Goal: Information Seeking & Learning: Learn about a topic

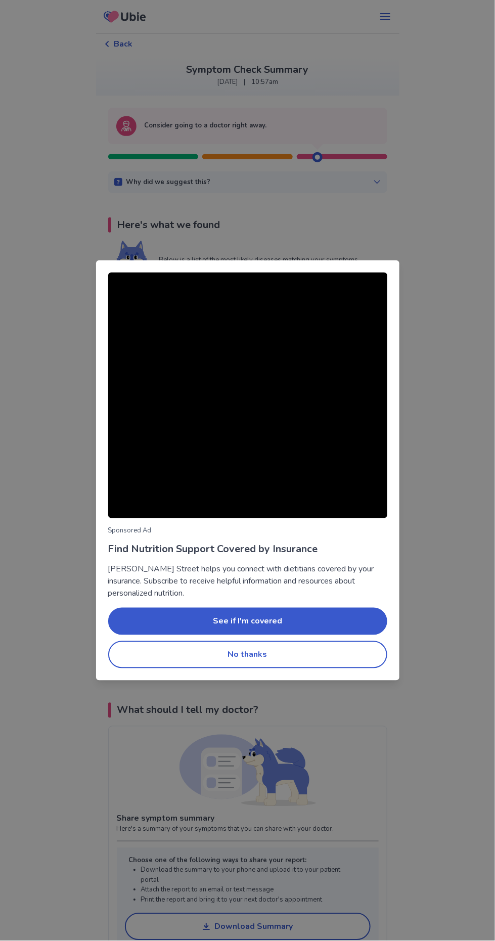
click at [462, 299] on div "Sponsored Ad Find Nutrition Support Covered by Insurance Berry Street helps you…" at bounding box center [247, 470] width 495 height 941
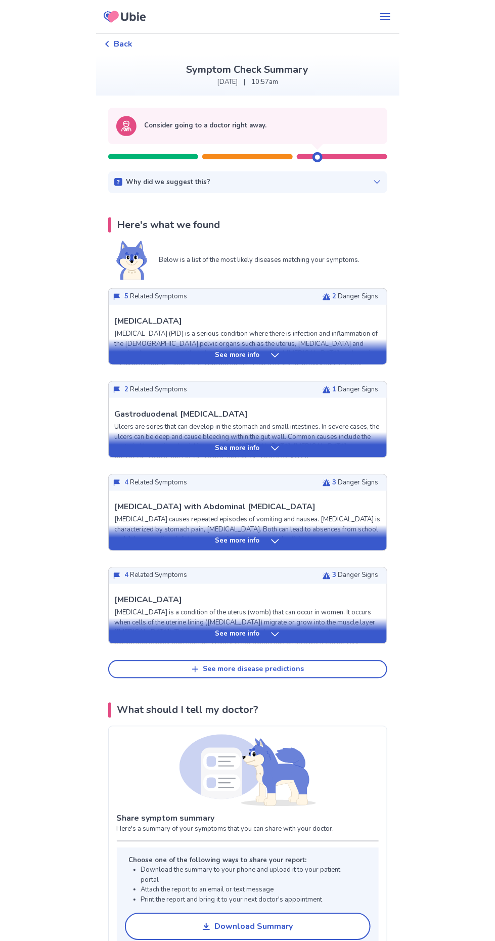
click at [307, 671] on button "See more disease predictions" at bounding box center [247, 669] width 279 height 18
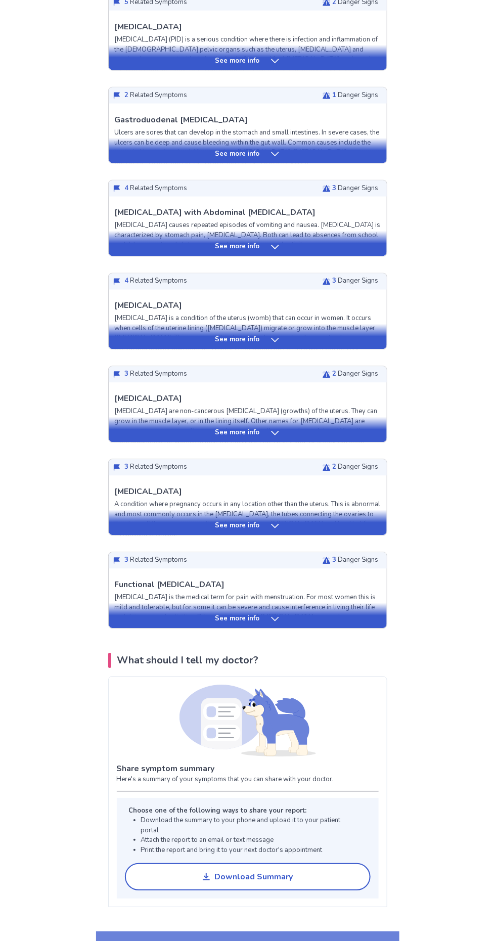
scroll to position [318, 0]
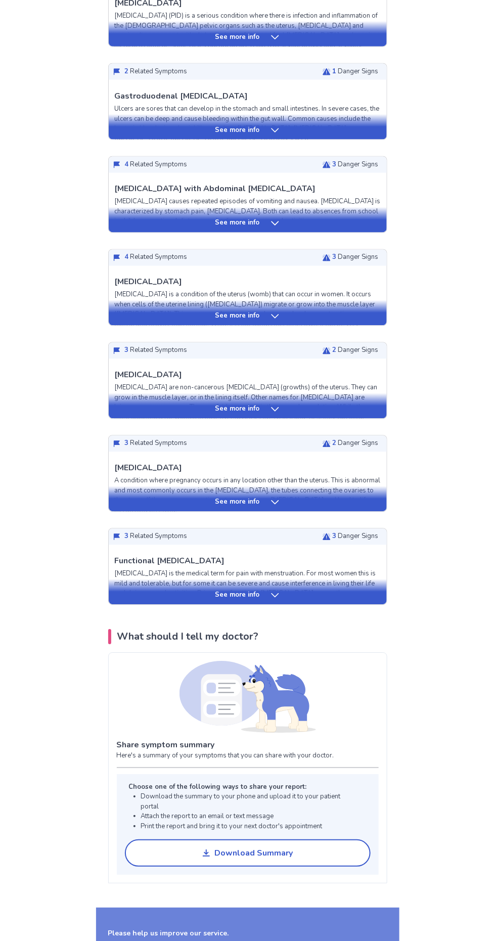
click at [268, 501] on div "See more info" at bounding box center [248, 503] width 278 height 10
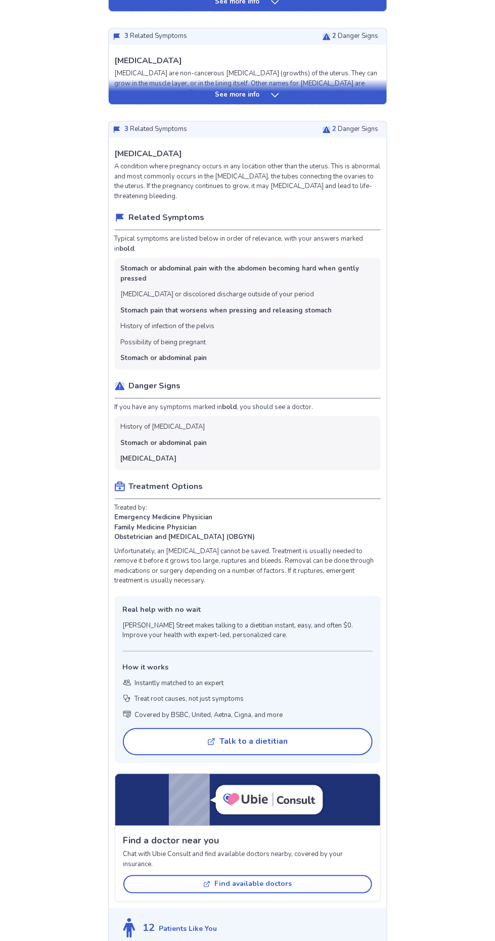
scroll to position [629, 0]
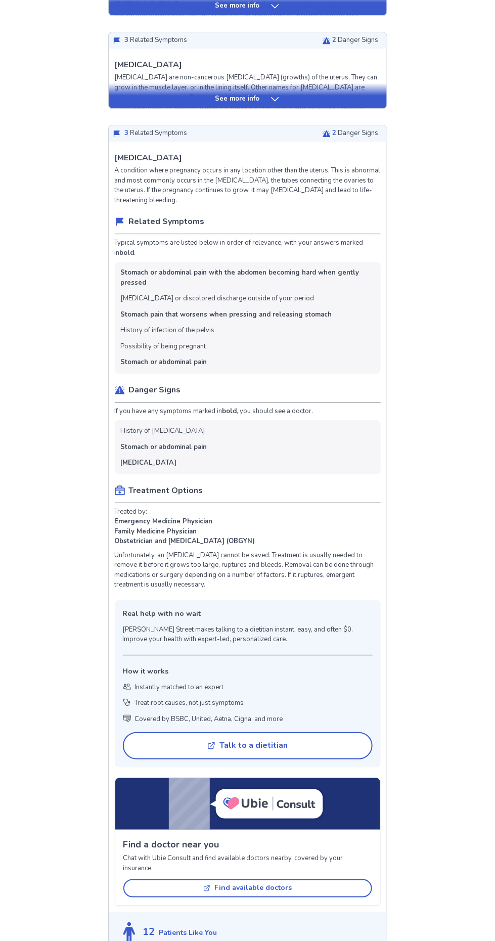
click at [297, 91] on div "See more info" at bounding box center [248, 95] width 278 height 25
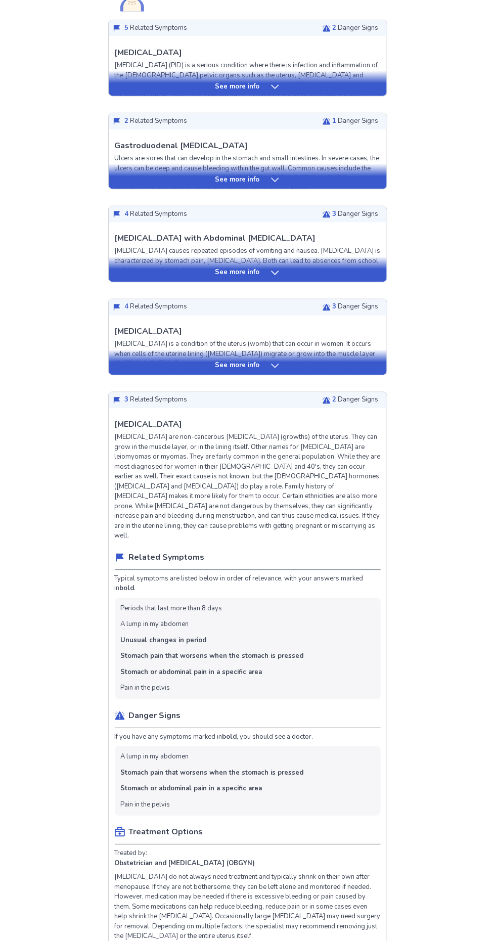
scroll to position [258, 0]
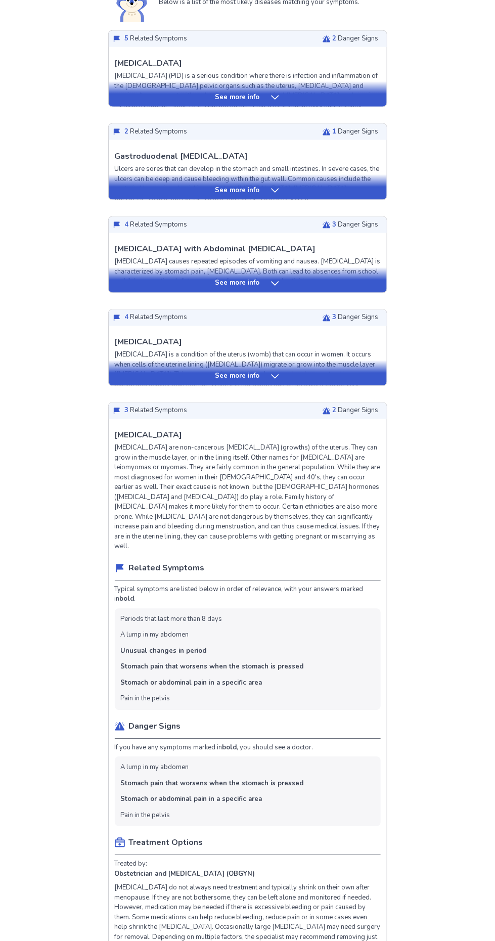
click at [271, 375] on icon at bounding box center [275, 377] width 8 height 4
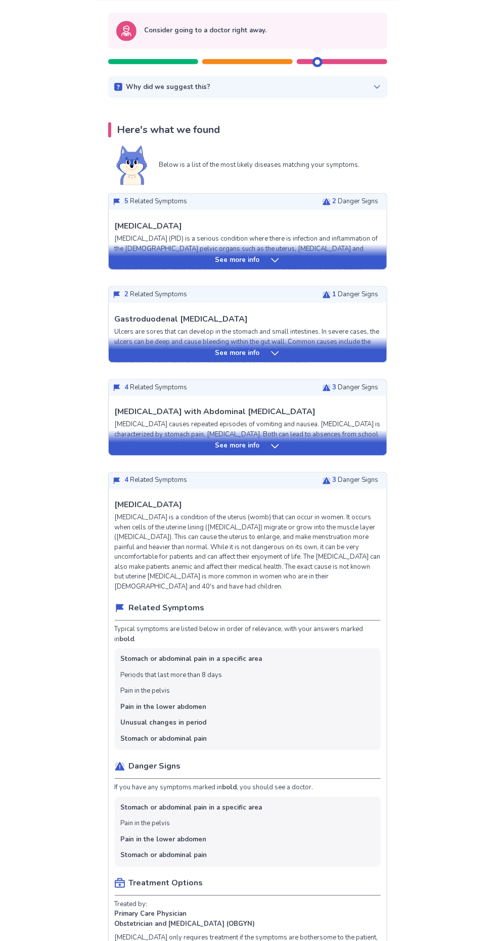
scroll to position [92, 0]
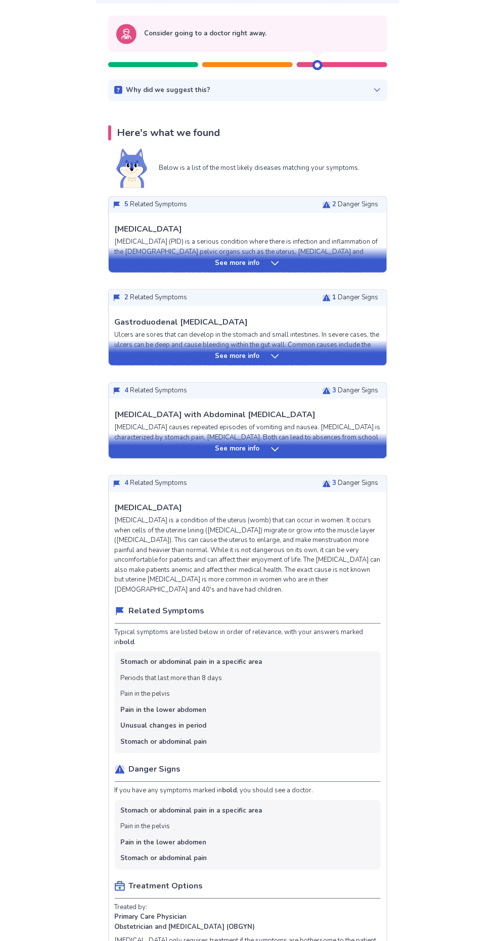
click at [303, 261] on div "See more info" at bounding box center [248, 263] width 278 height 10
